Goal: Task Accomplishment & Management: Manage account settings

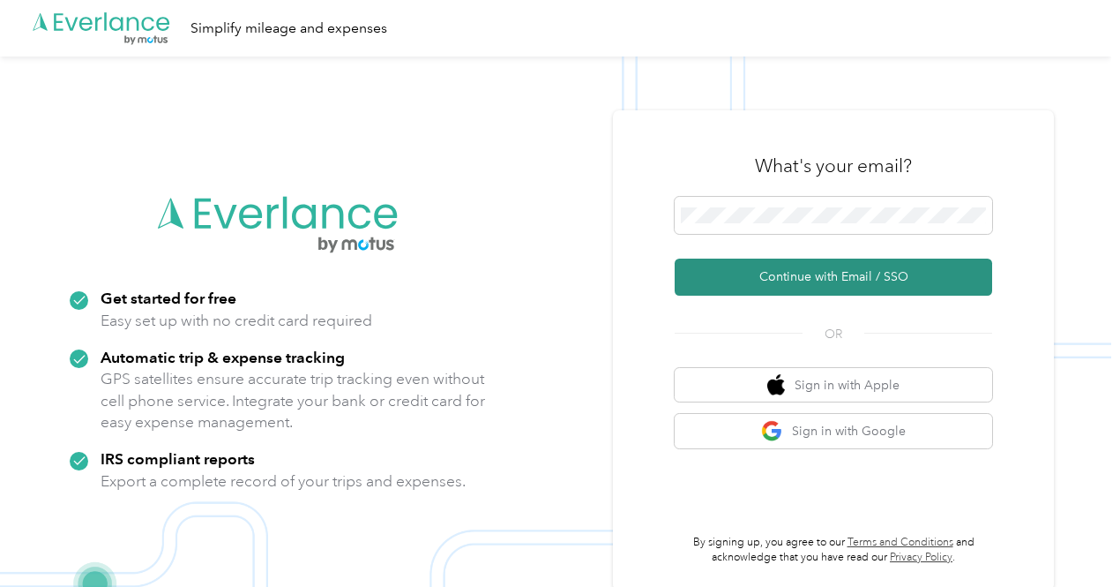
click at [794, 276] on button "Continue with Email / SSO" at bounding box center [834, 276] width 318 height 37
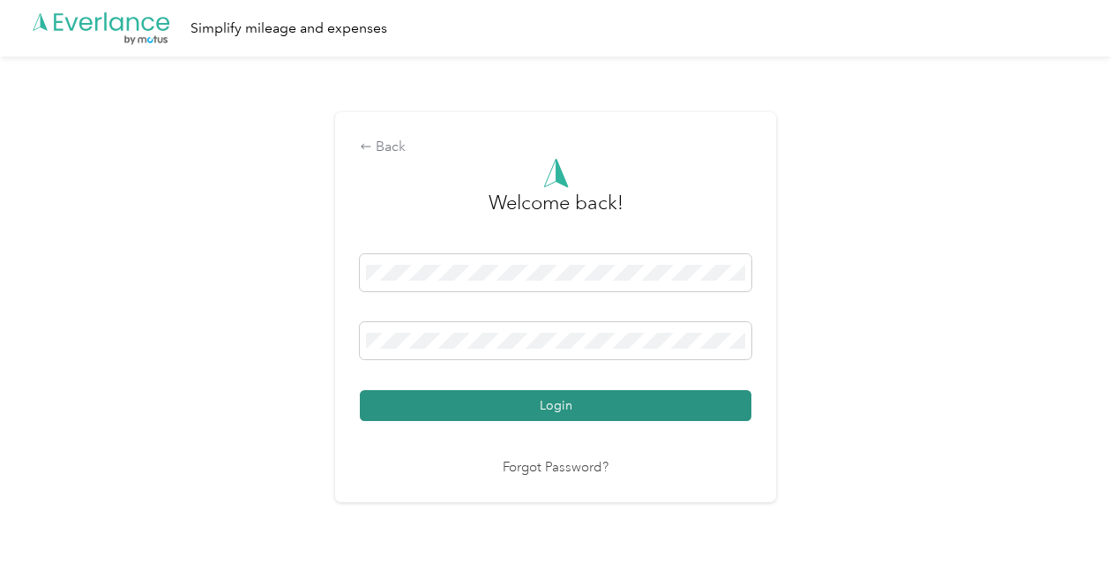
click at [561, 407] on button "Login" at bounding box center [556, 405] width 392 height 31
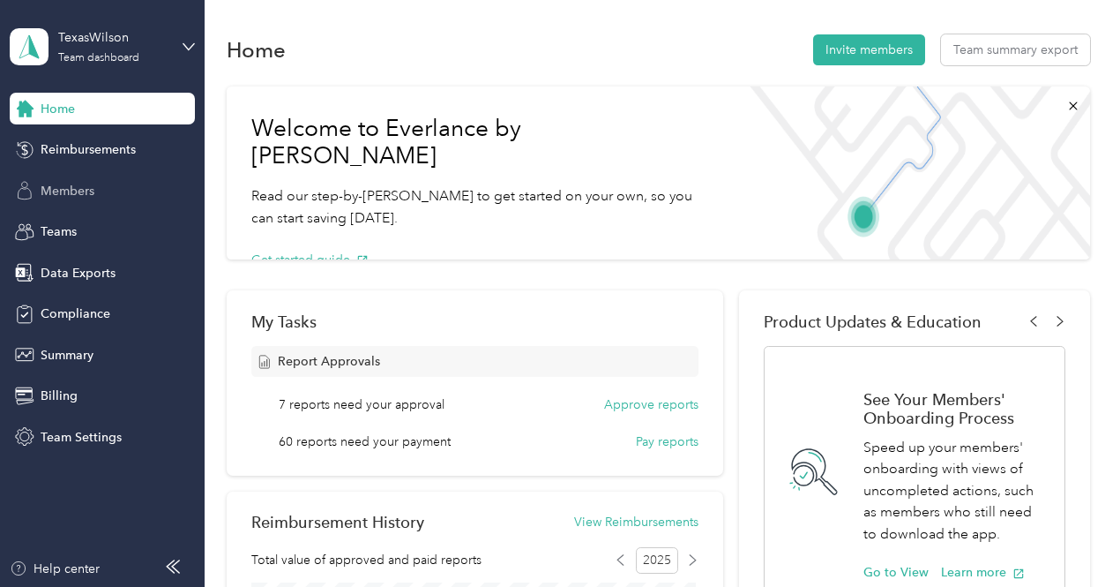
click at [69, 193] on span "Members" at bounding box center [68, 191] width 54 height 19
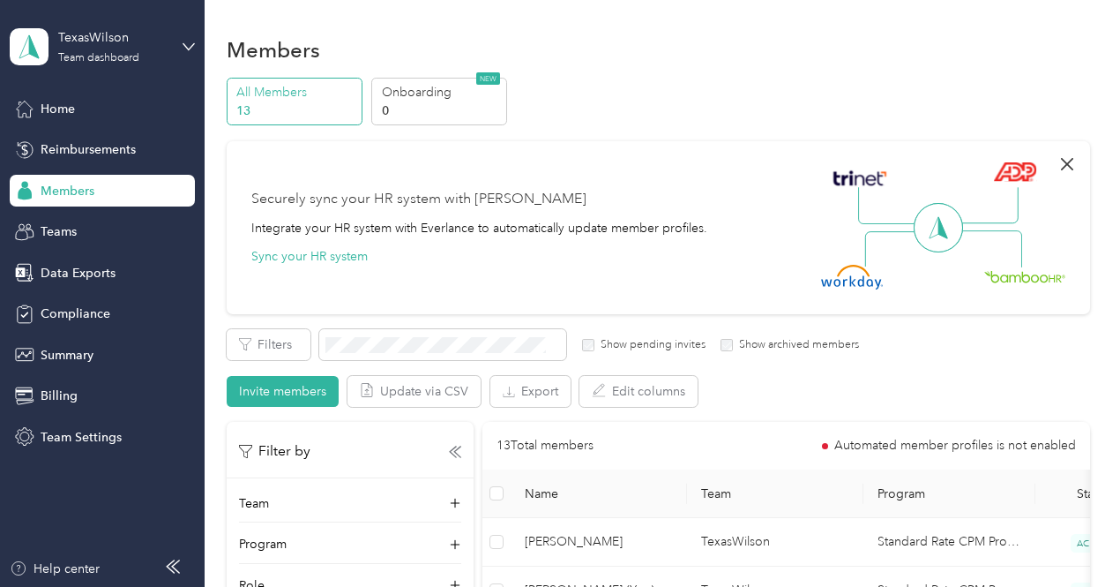
click at [1060, 158] on icon "button" at bounding box center [1067, 164] width 21 height 21
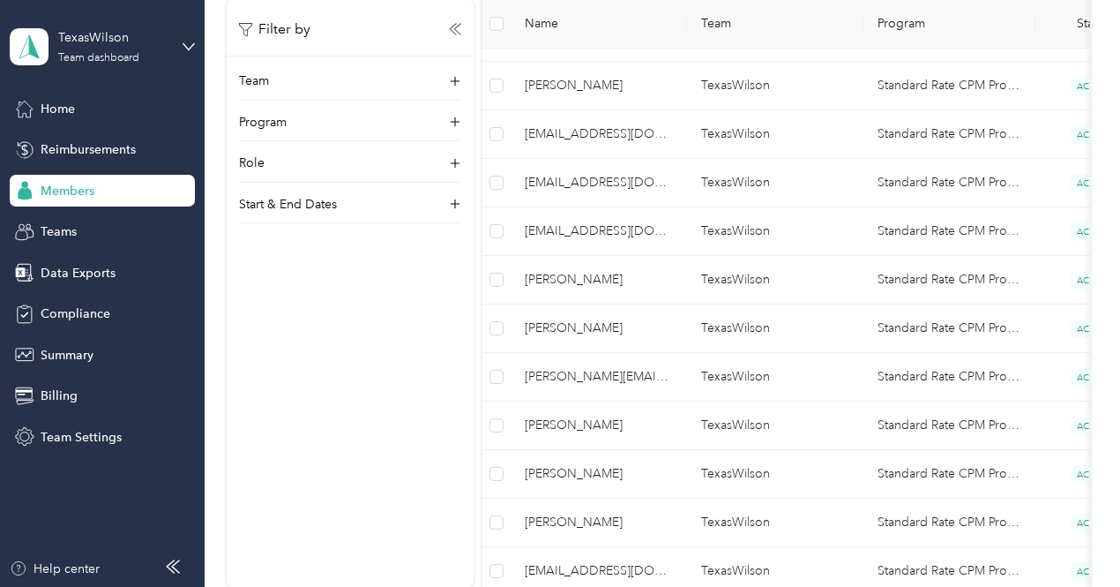
scroll to position [399, 0]
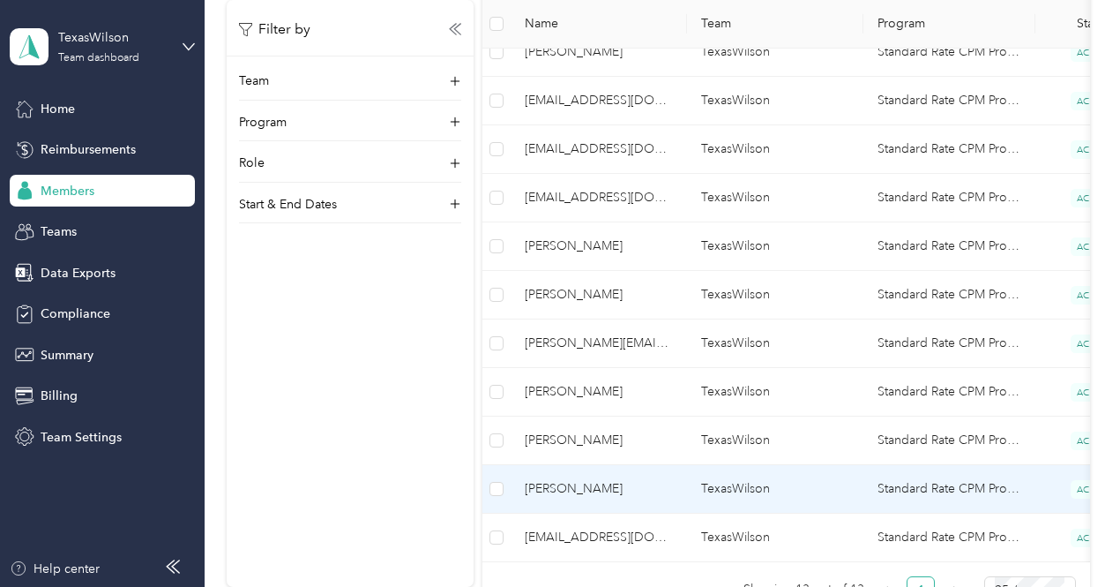
click at [584, 483] on span "Tania Gutierrez" at bounding box center [599, 488] width 148 height 19
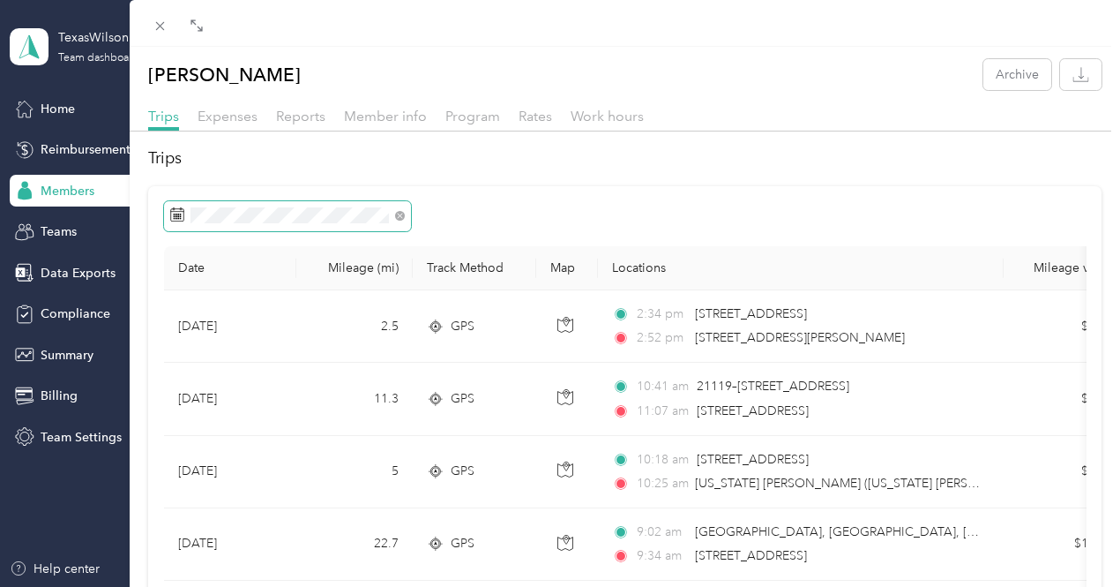
click at [404, 215] on span at bounding box center [287, 216] width 247 height 30
click at [400, 215] on icon at bounding box center [399, 215] width 5 height 5
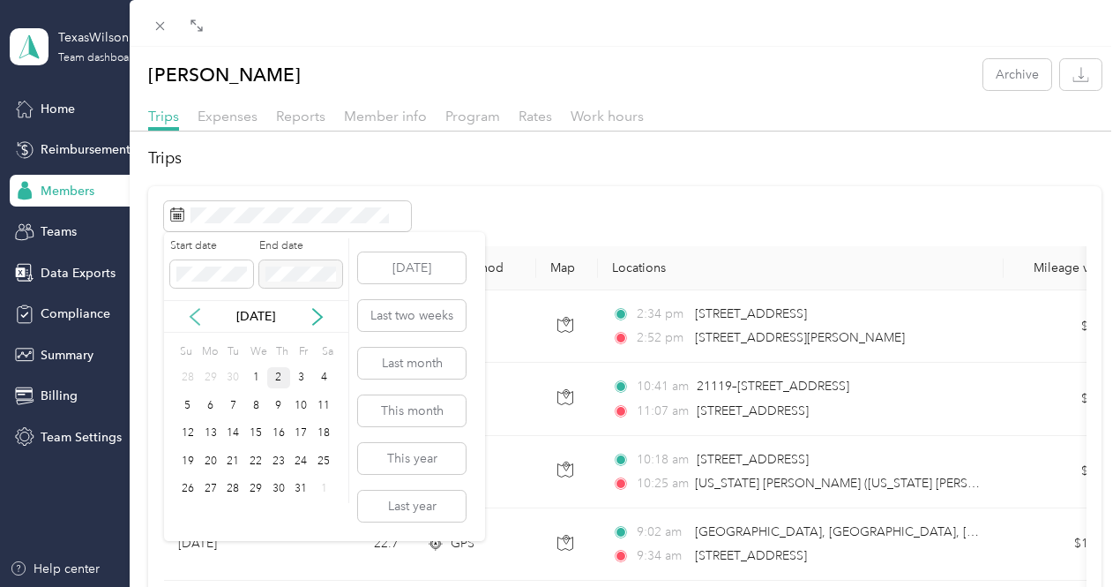
click at [187, 317] on icon at bounding box center [195, 317] width 18 height 18
click at [208, 373] on div "1" at bounding box center [210, 378] width 23 height 22
click at [235, 483] on div "30" at bounding box center [232, 489] width 23 height 22
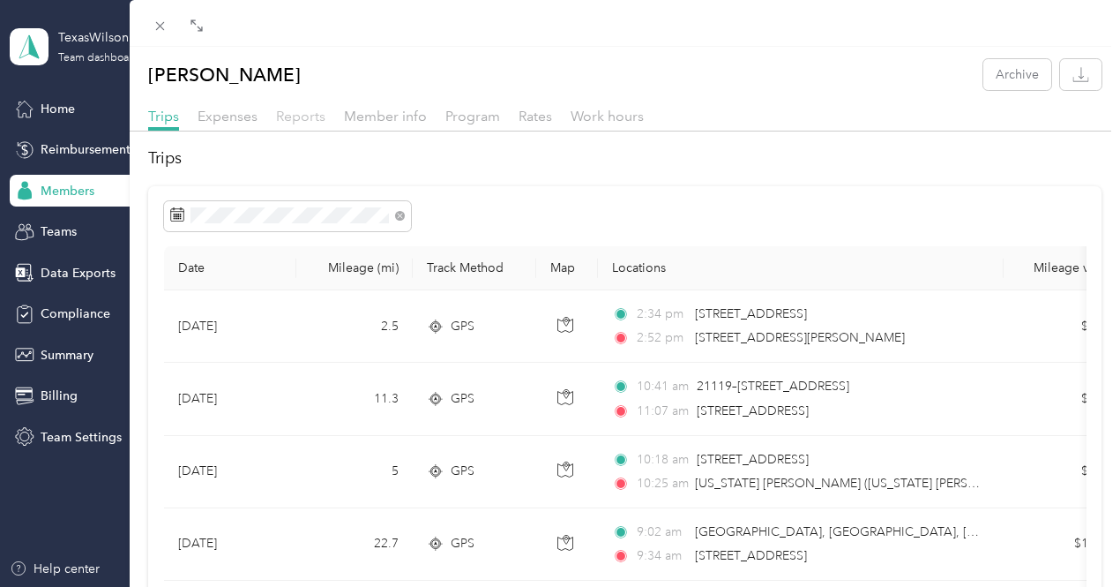
click at [301, 116] on span "Reports" at bounding box center [300, 116] width 49 height 17
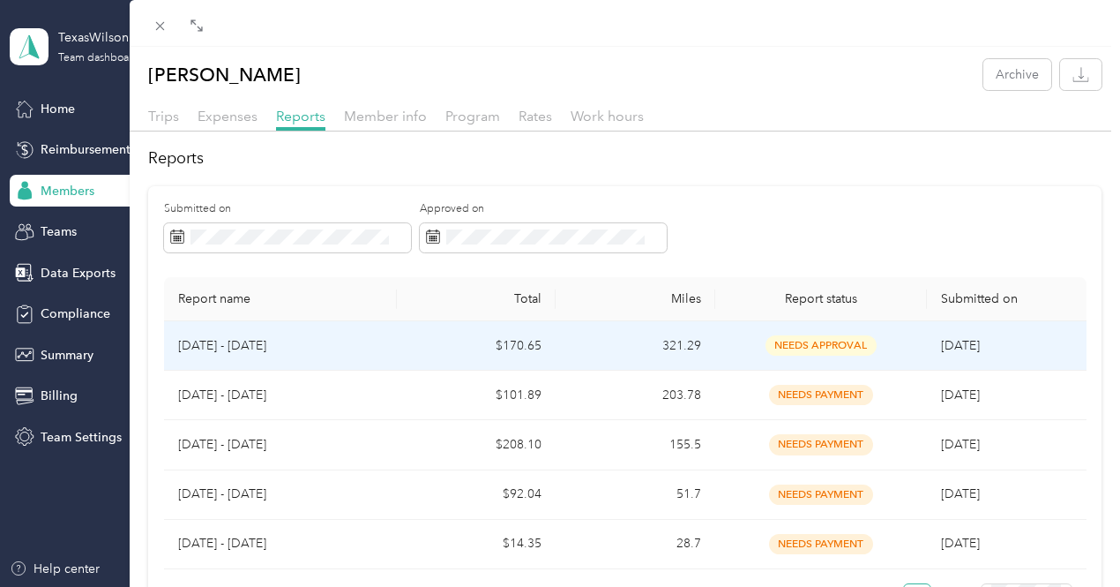
click at [815, 345] on span "needs approval" at bounding box center [821, 345] width 111 height 20
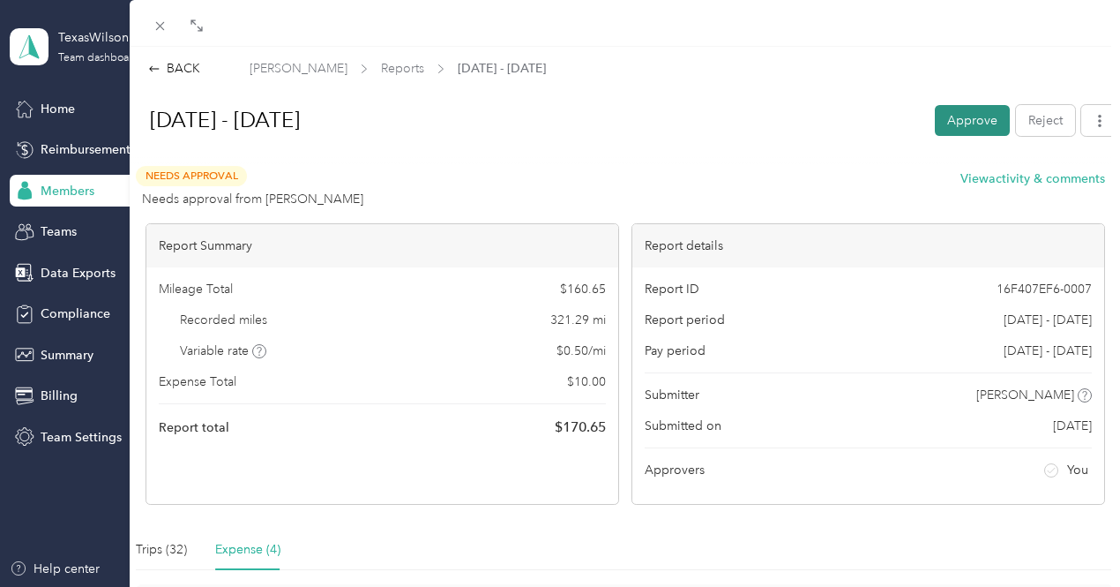
click at [962, 121] on button "Approve" at bounding box center [972, 120] width 75 height 31
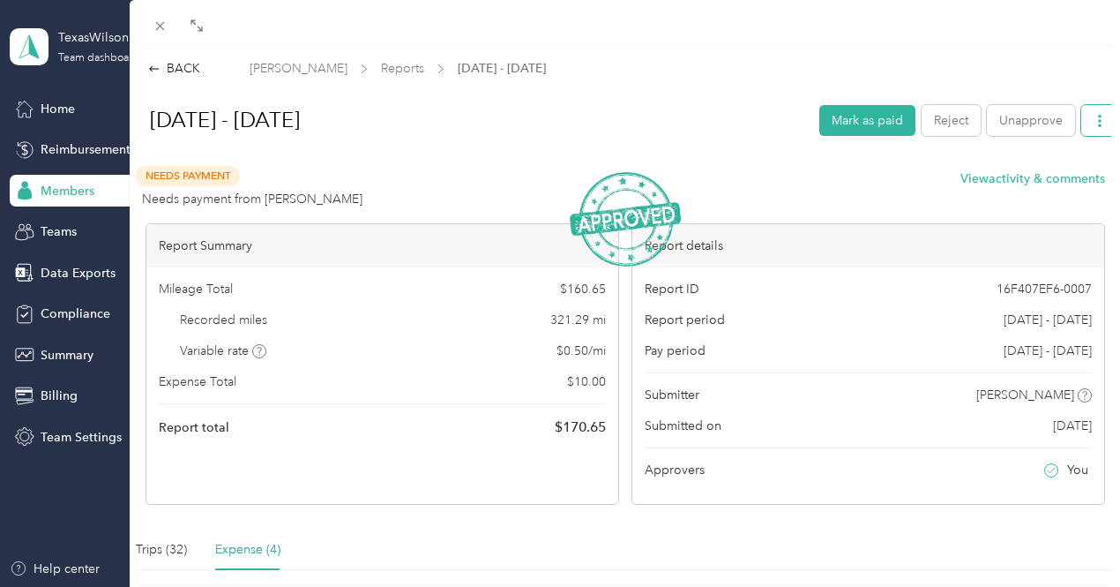
click at [1098, 126] on icon "button" at bounding box center [1100, 121] width 4 height 12
click at [1021, 184] on span "Download" at bounding box center [1036, 185] width 58 height 19
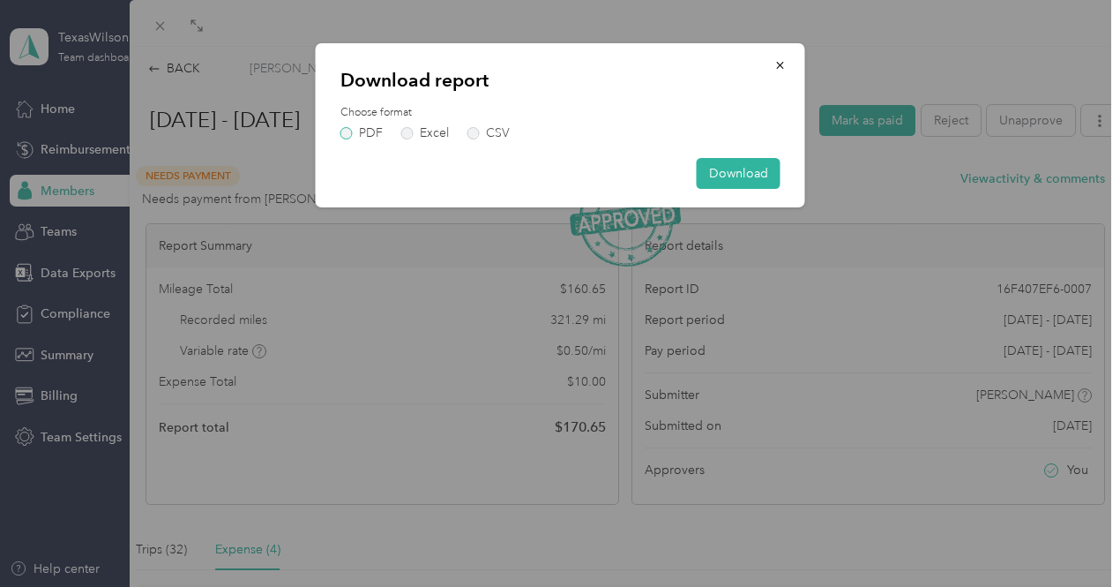
click at [346, 130] on label "PDF" at bounding box center [362, 133] width 42 height 12
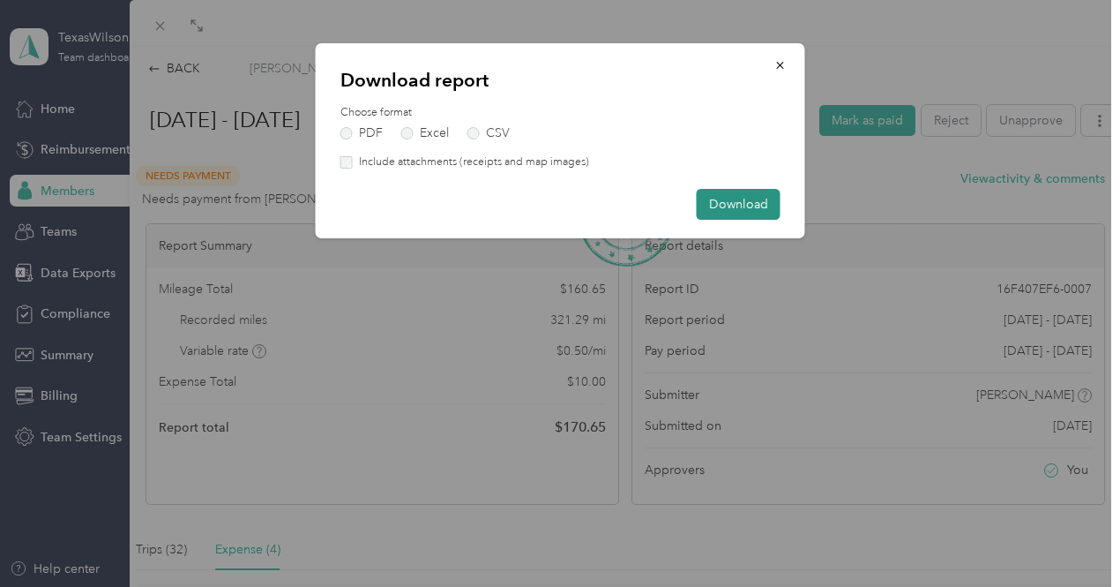
click at [745, 198] on button "Download" at bounding box center [739, 204] width 84 height 31
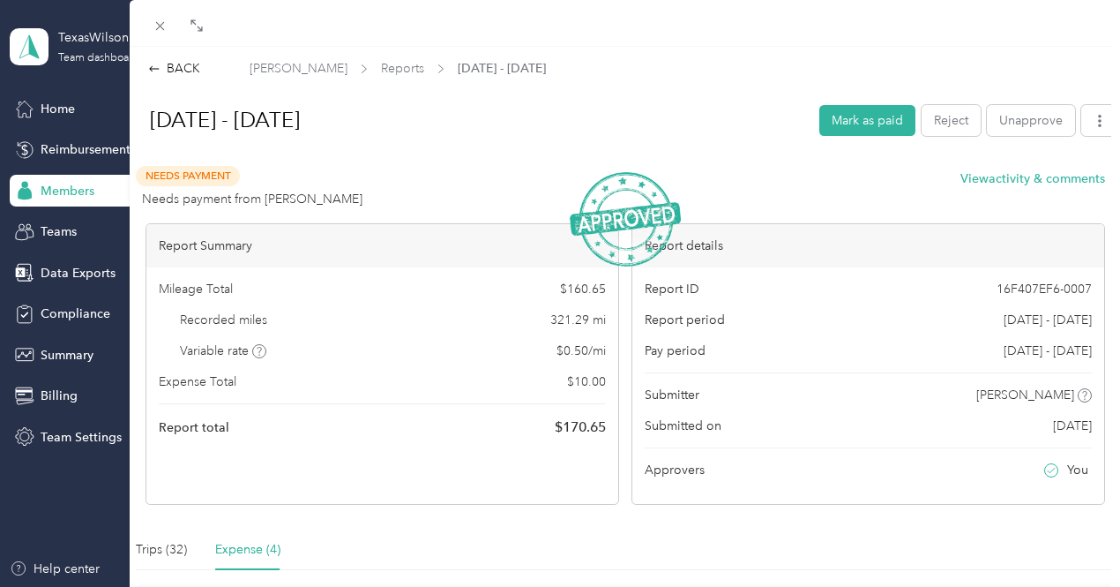
click at [70, 193] on div "BACK Tania Gutierrez Reports Sep 1 - 30, 2025 Sep 1 - 30, 2025 Mark as paid Rej…" at bounding box center [560, 293] width 1120 height 587
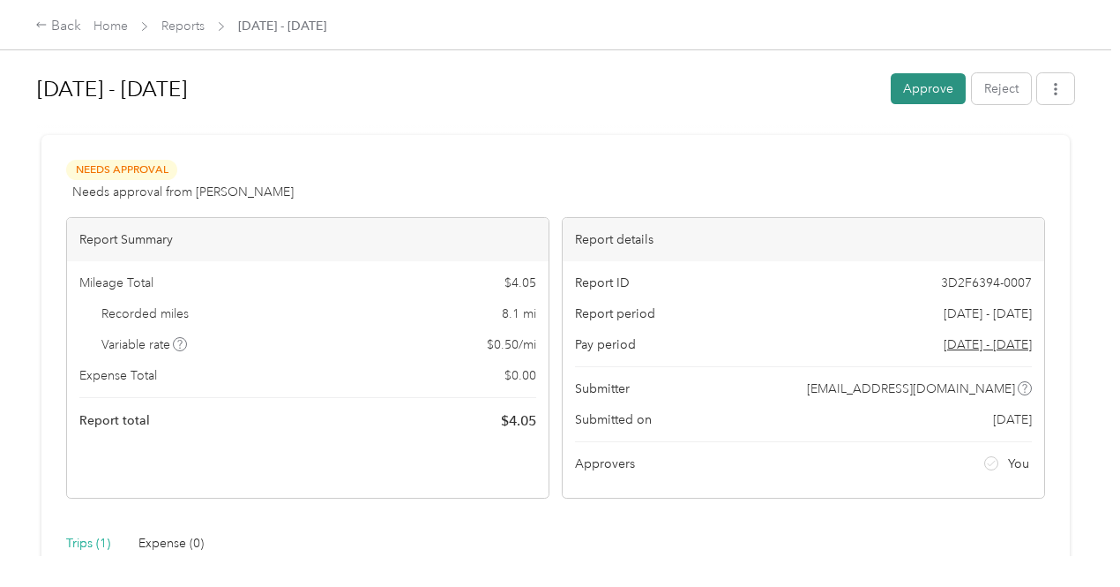
click at [919, 91] on button "Approve" at bounding box center [928, 88] width 75 height 31
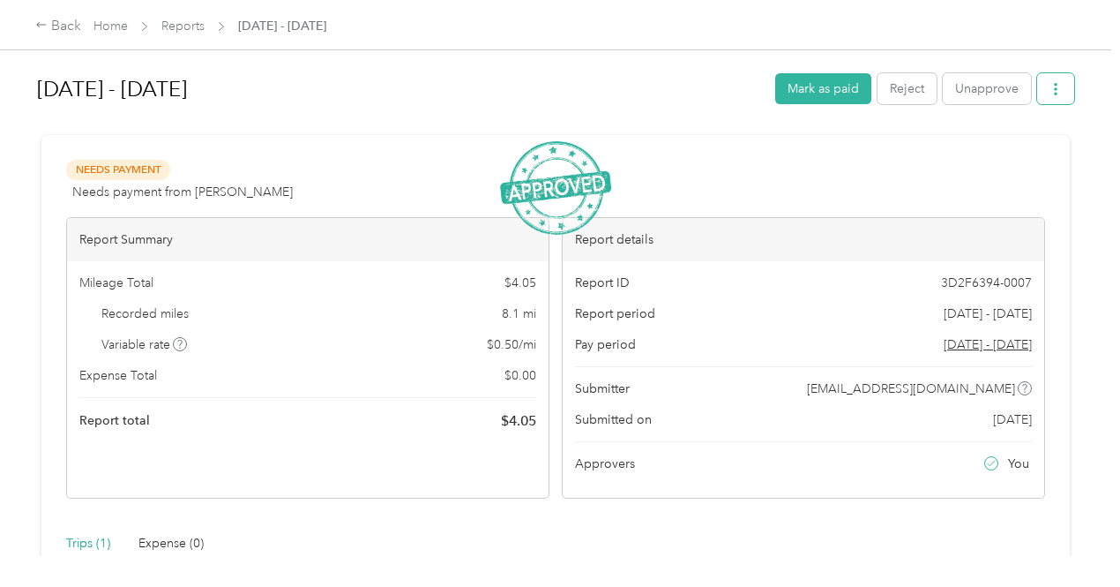
click at [1058, 94] on button "button" at bounding box center [1055, 88] width 37 height 31
click at [993, 152] on span "Download" at bounding box center [1001, 153] width 58 height 19
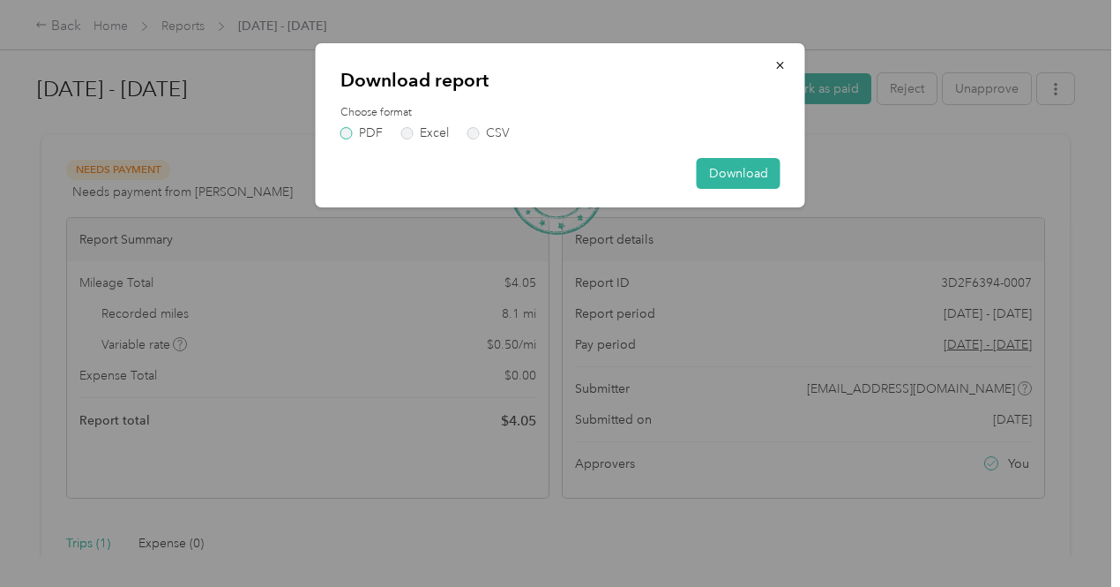
click at [346, 137] on label "PDF" at bounding box center [362, 133] width 42 height 12
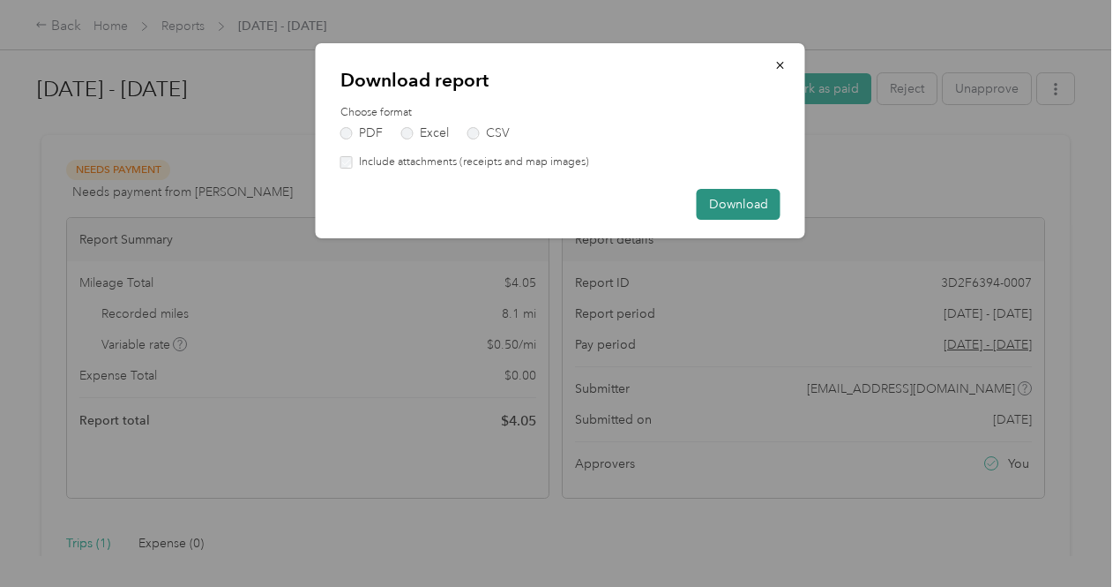
click at [750, 206] on button "Download" at bounding box center [739, 204] width 84 height 31
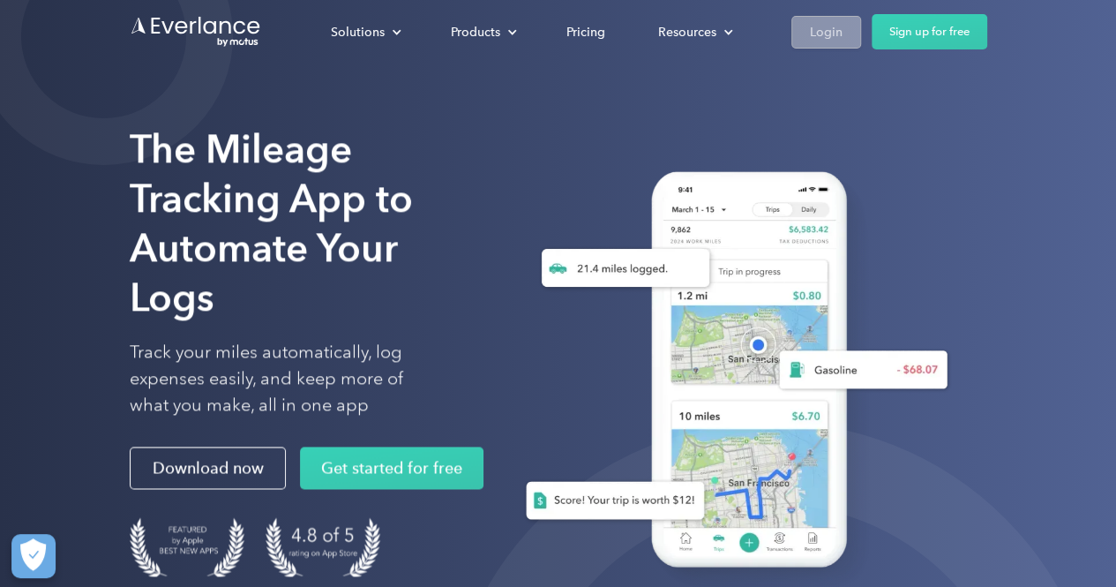
click at [828, 25] on div "Login" at bounding box center [826, 32] width 33 height 22
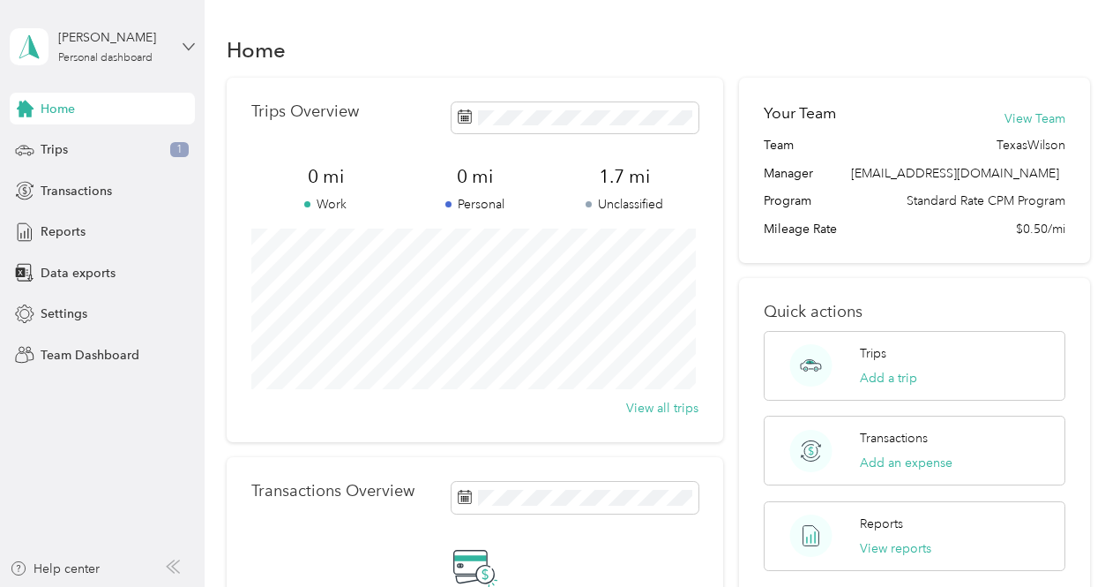
click at [189, 47] on icon at bounding box center [189, 47] width 12 height 12
click at [92, 149] on div "Team dashboard" at bounding box center [195, 145] width 347 height 31
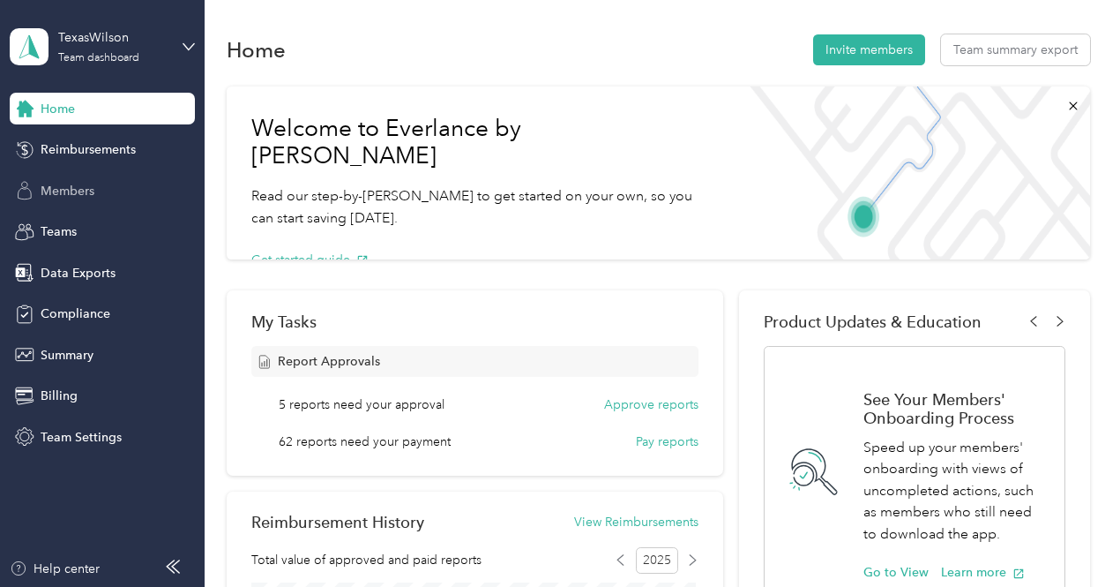
click at [78, 189] on span "Members" at bounding box center [68, 191] width 54 height 19
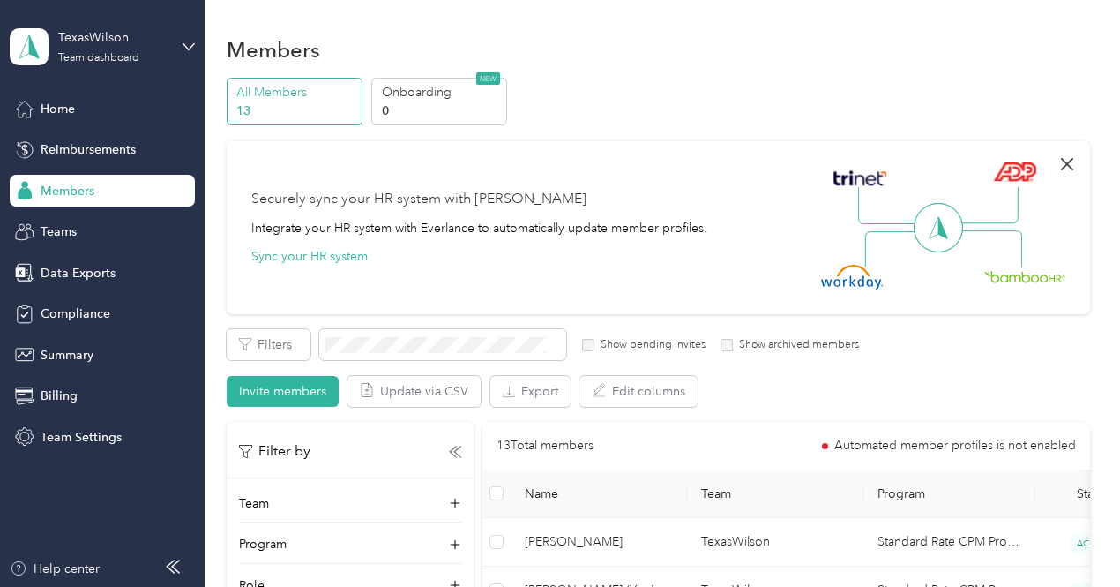
click at [1057, 163] on icon "button" at bounding box center [1067, 164] width 21 height 21
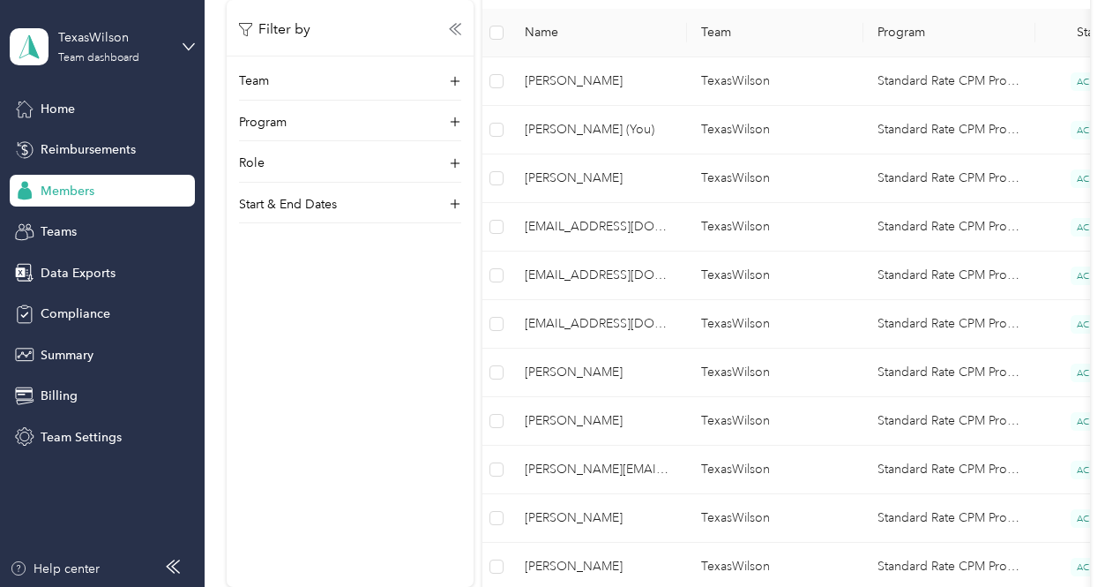
scroll to position [294, 0]
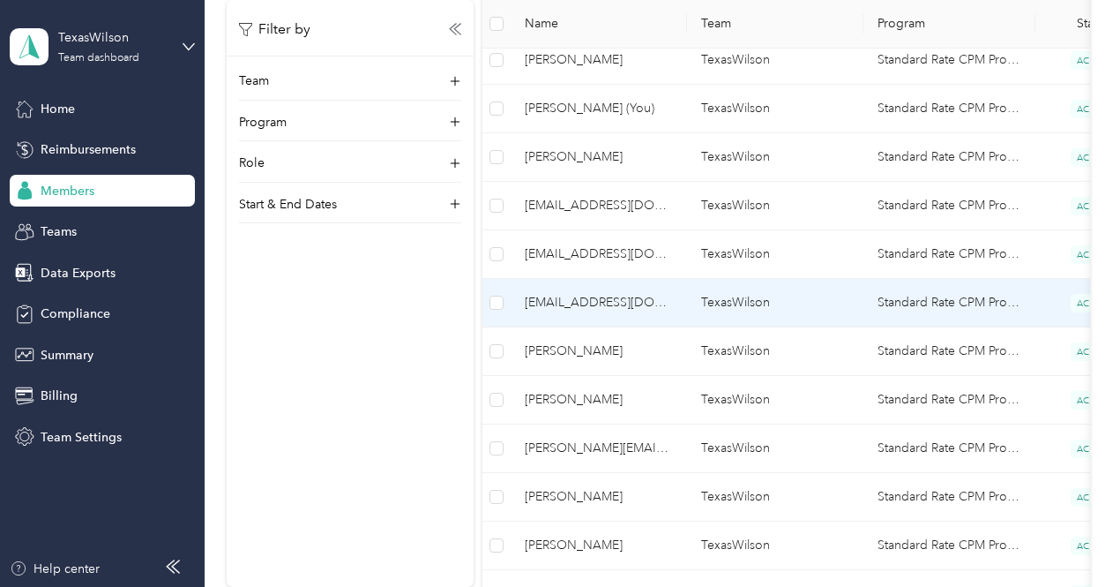
click at [605, 298] on span "[EMAIL_ADDRESS][DOMAIN_NAME]" at bounding box center [599, 302] width 148 height 19
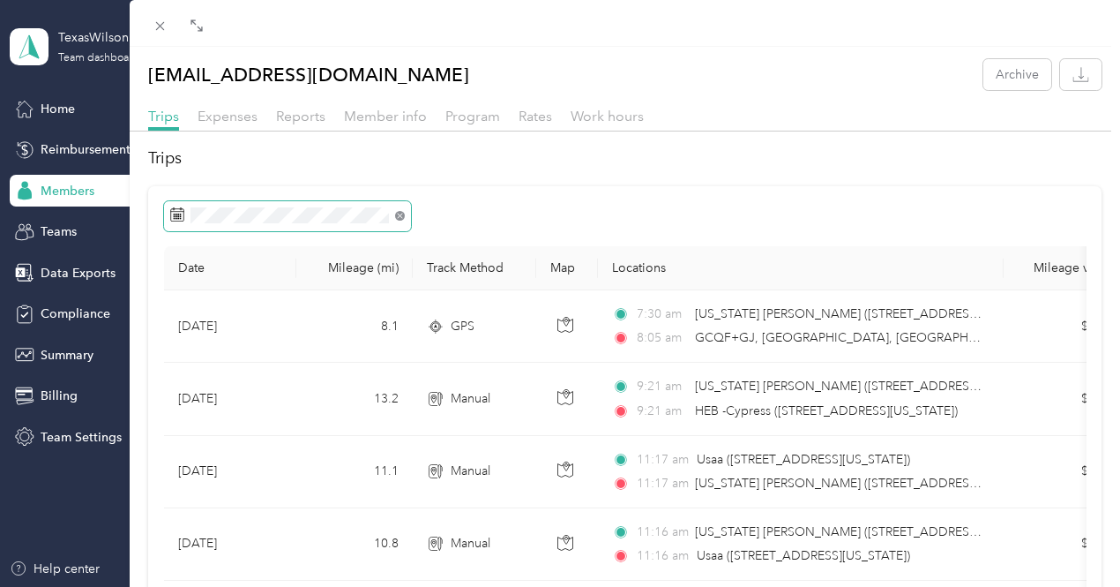
click at [401, 213] on icon at bounding box center [400, 216] width 10 height 10
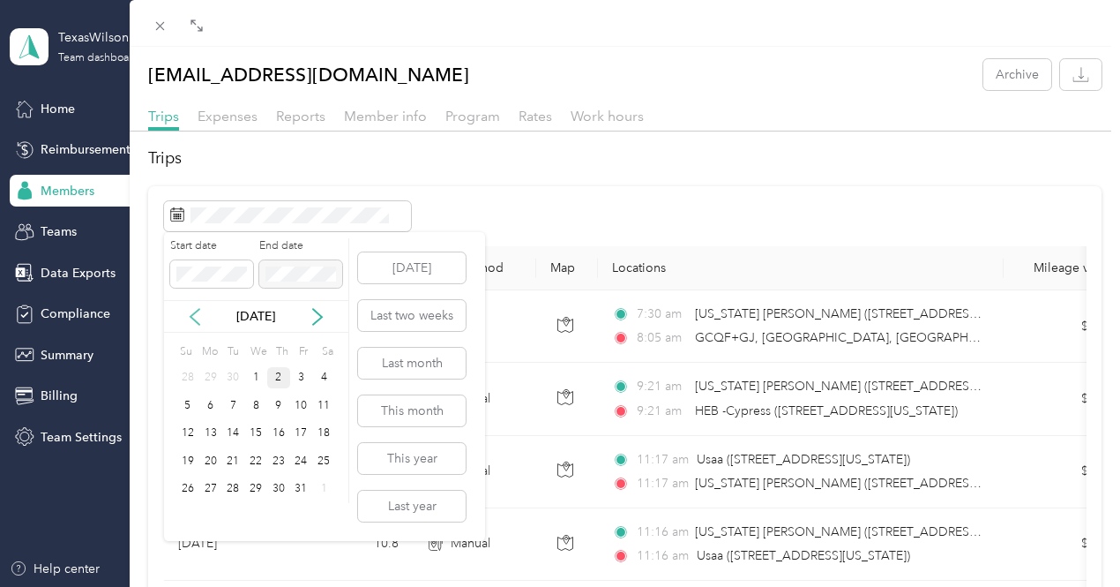
click at [192, 310] on icon at bounding box center [195, 317] width 18 height 18
click at [210, 374] on div "1" at bounding box center [210, 378] width 23 height 22
click at [236, 485] on div "30" at bounding box center [232, 489] width 23 height 22
